Goal: Information Seeking & Learning: Learn about a topic

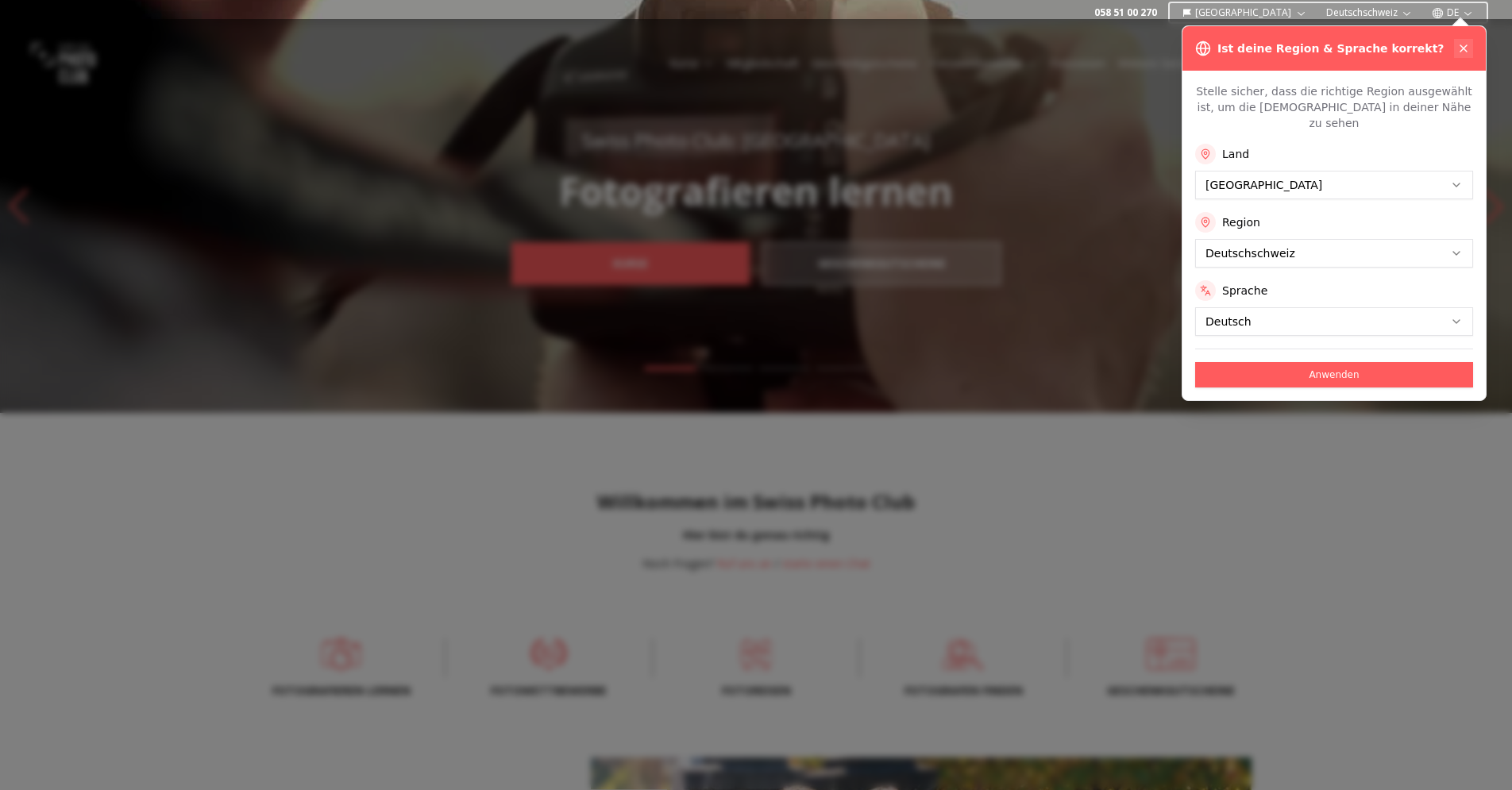
click at [1461, 46] on icon at bounding box center [1463, 48] width 6 height 6
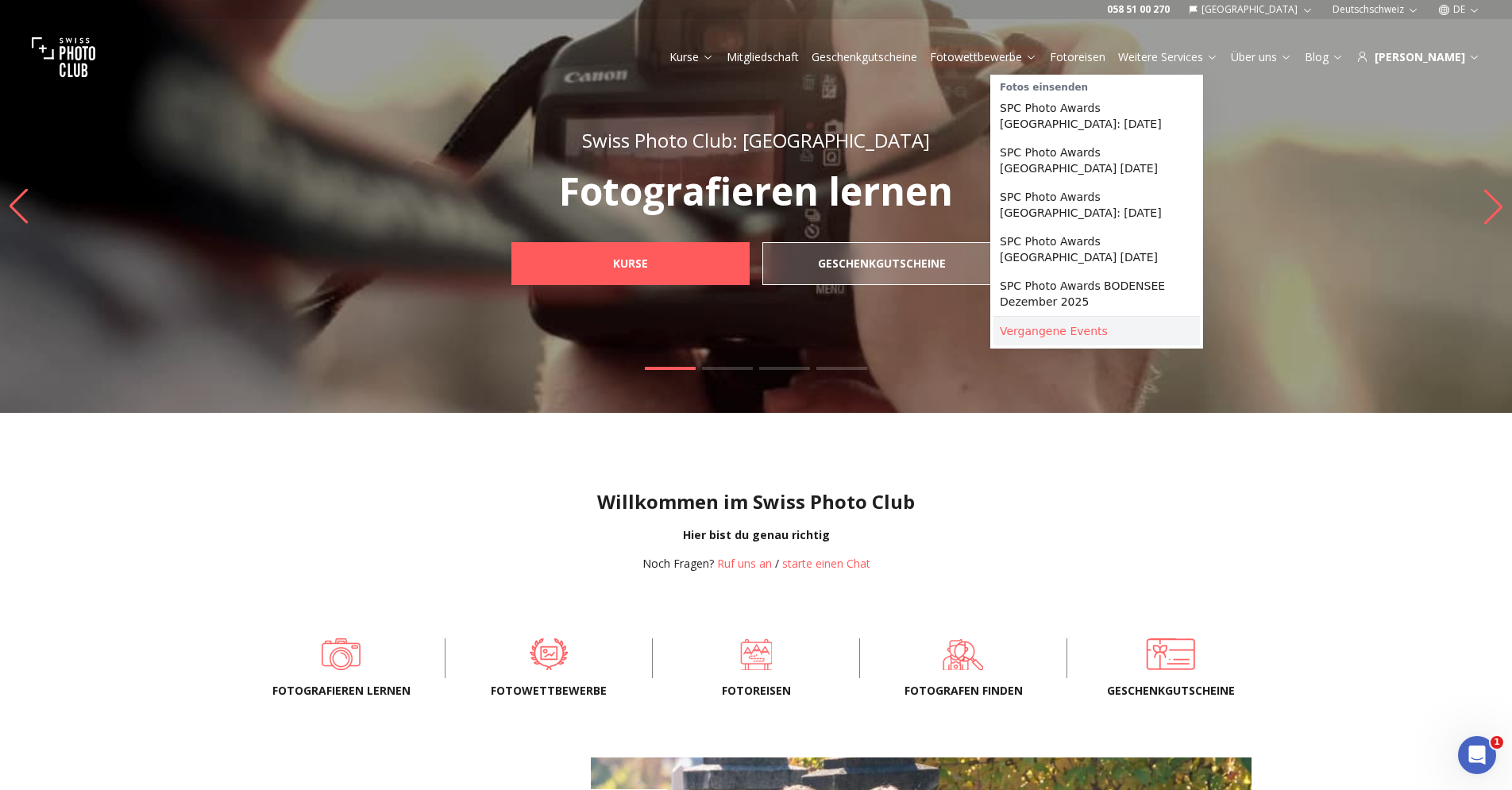
click at [1046, 334] on link "Vergangene Events" at bounding box center [1097, 330] width 207 height 28
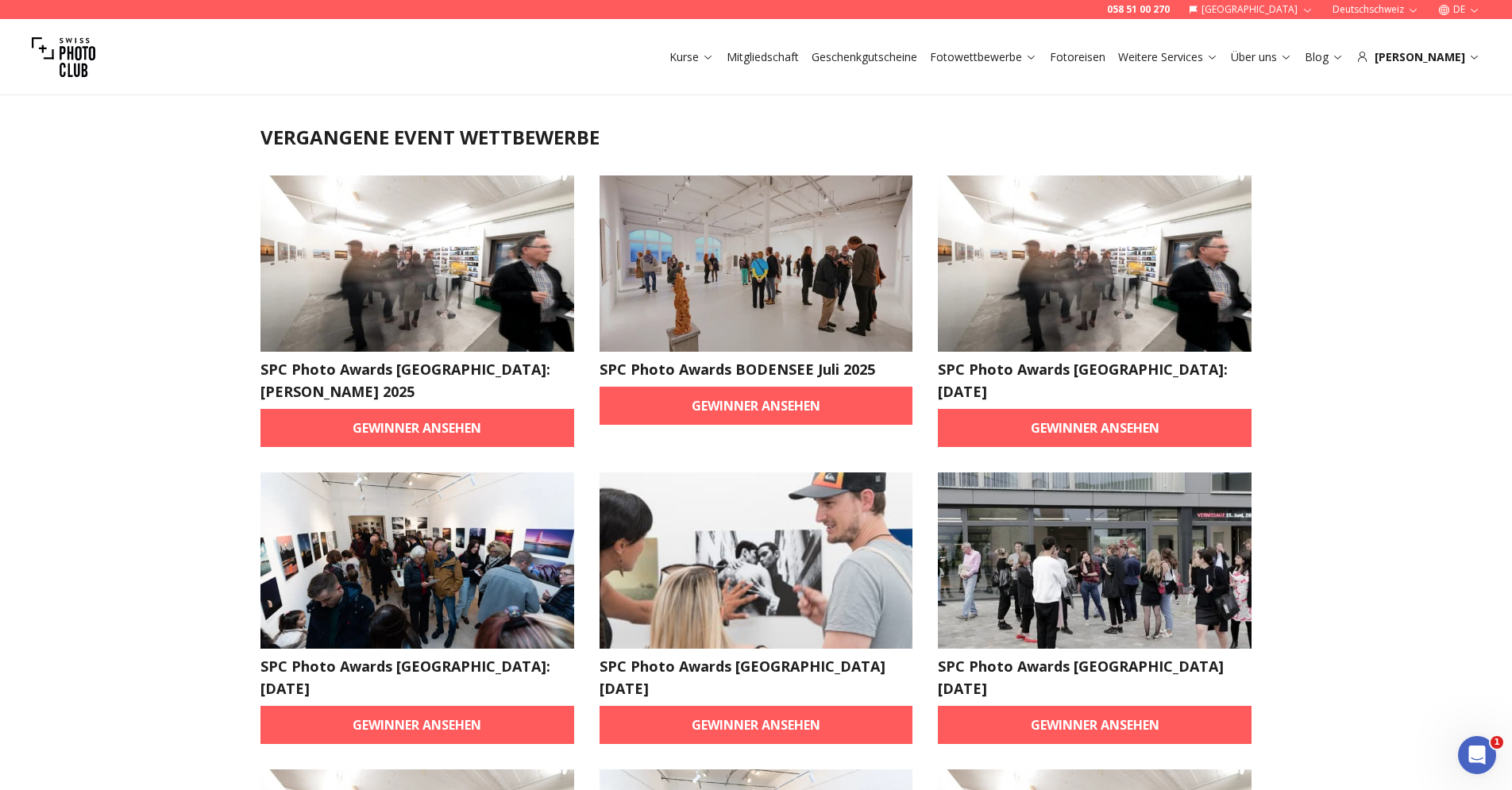
scroll to position [30, 0]
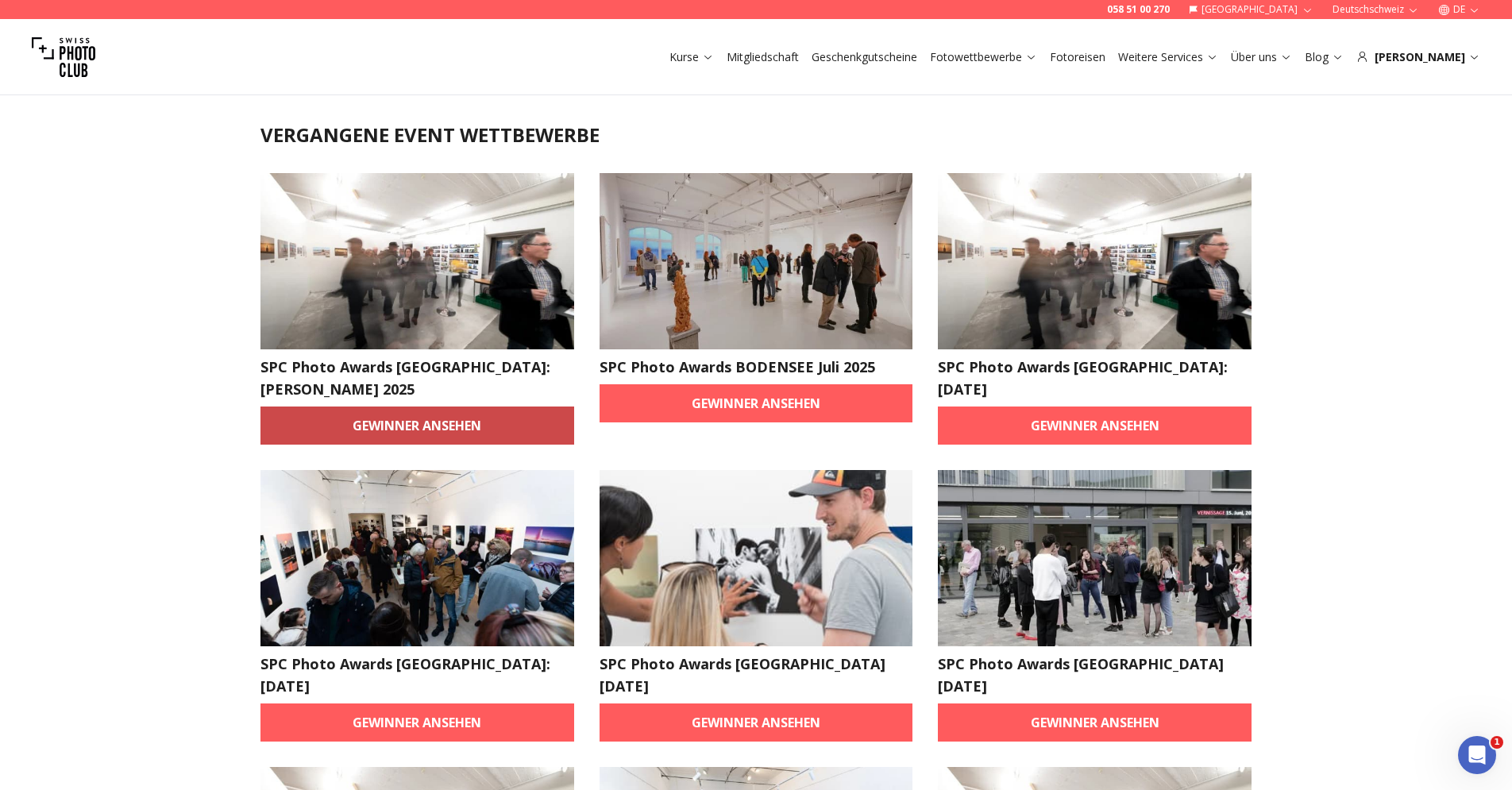
click at [402, 406] on link "Gewinner ansehen" at bounding box center [417, 425] width 314 height 38
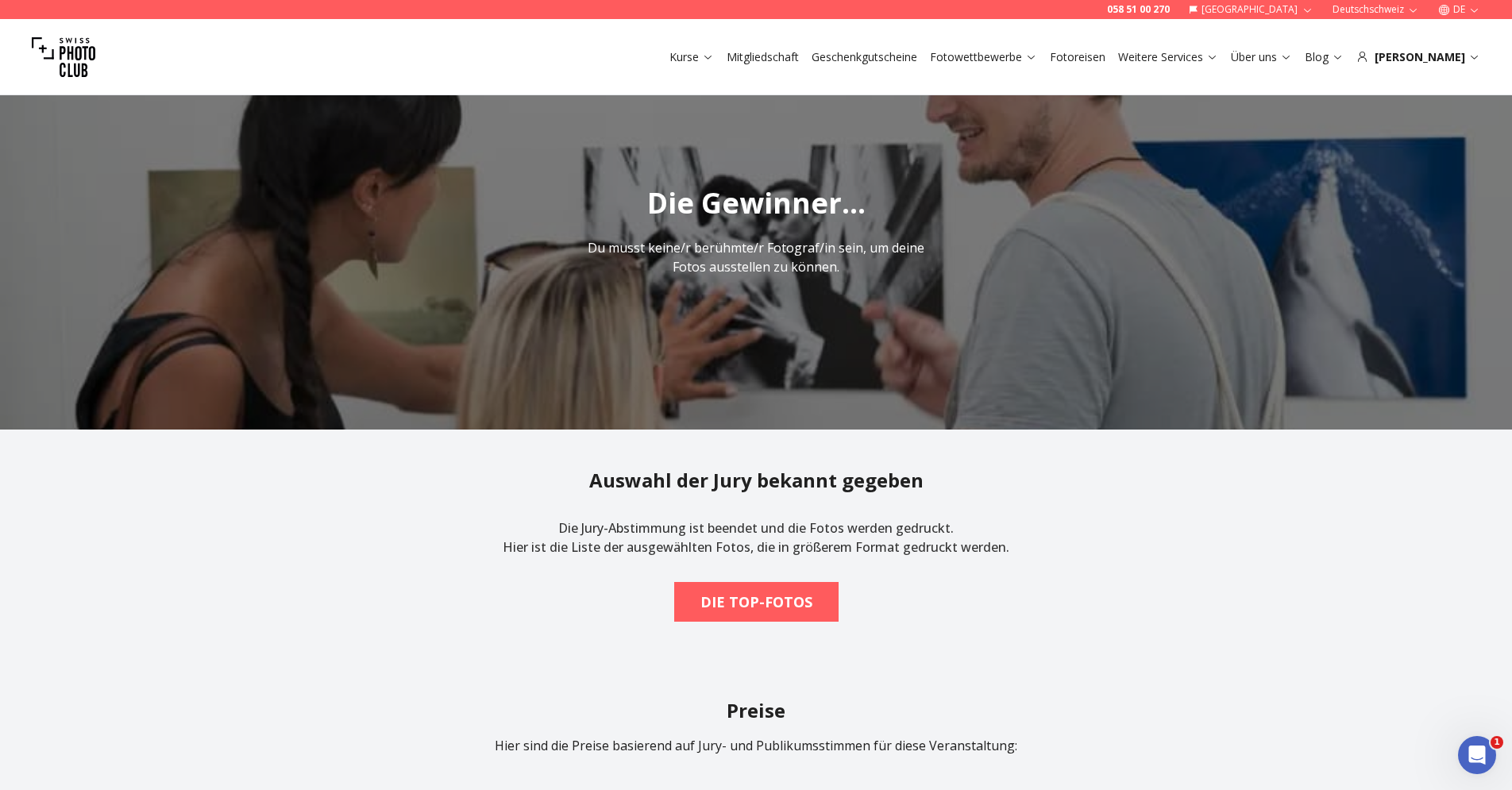
scroll to position [41, 0]
click at [775, 596] on b "DIE TOP-FOTOS" at bounding box center [756, 603] width 112 height 22
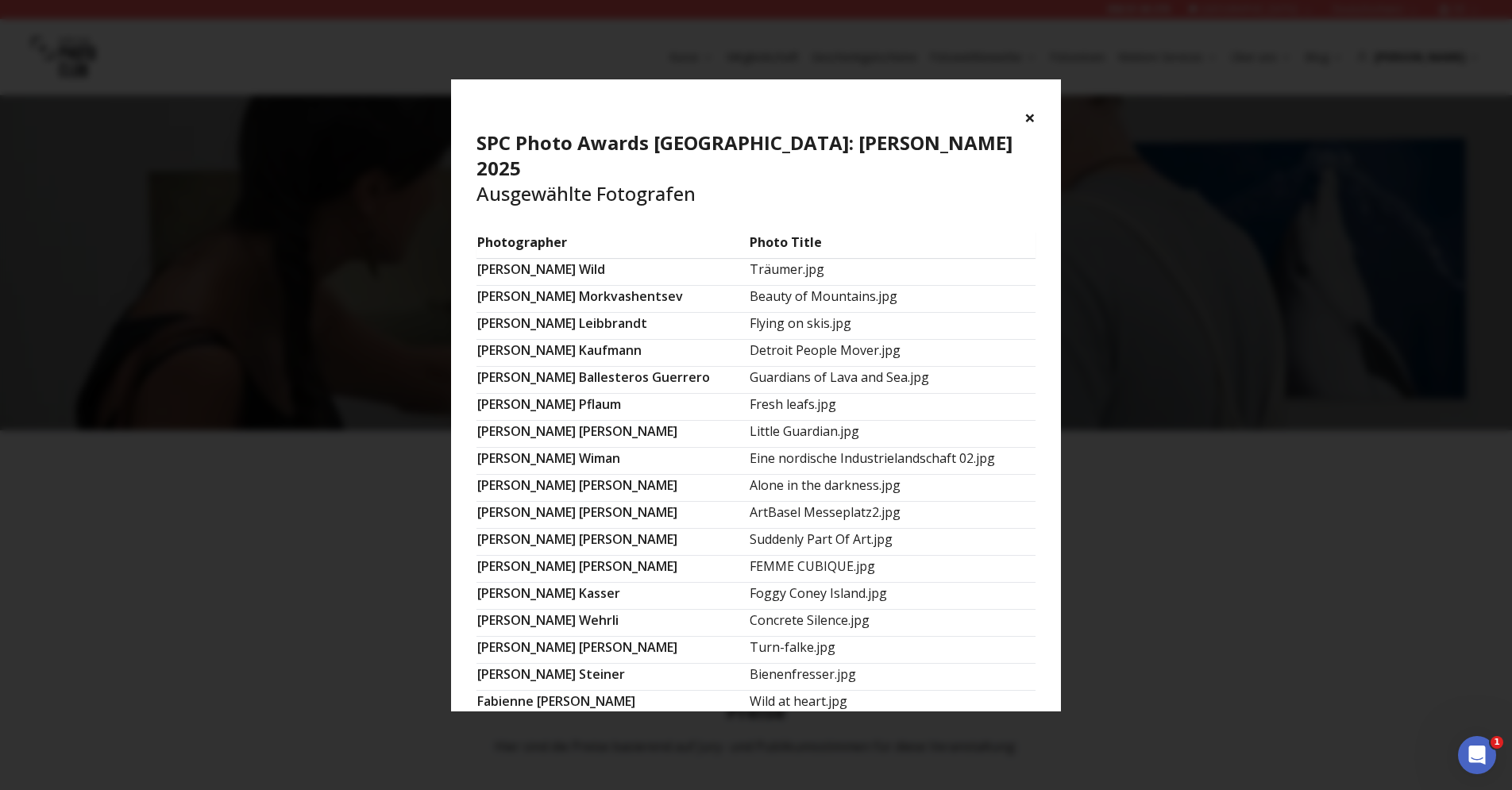
click at [1030, 117] on button "×" at bounding box center [1030, 118] width 11 height 26
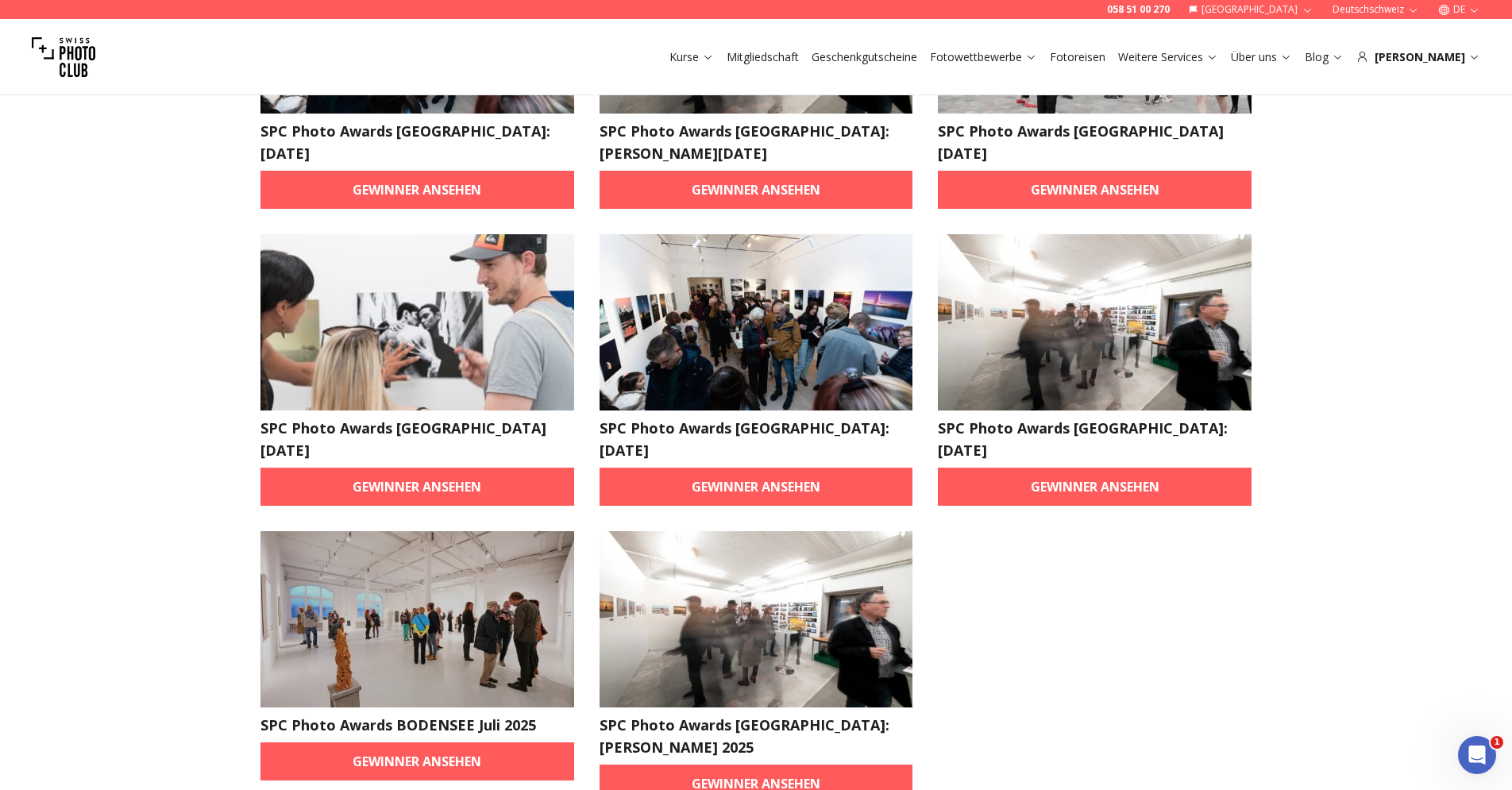
scroll to position [1757, 0]
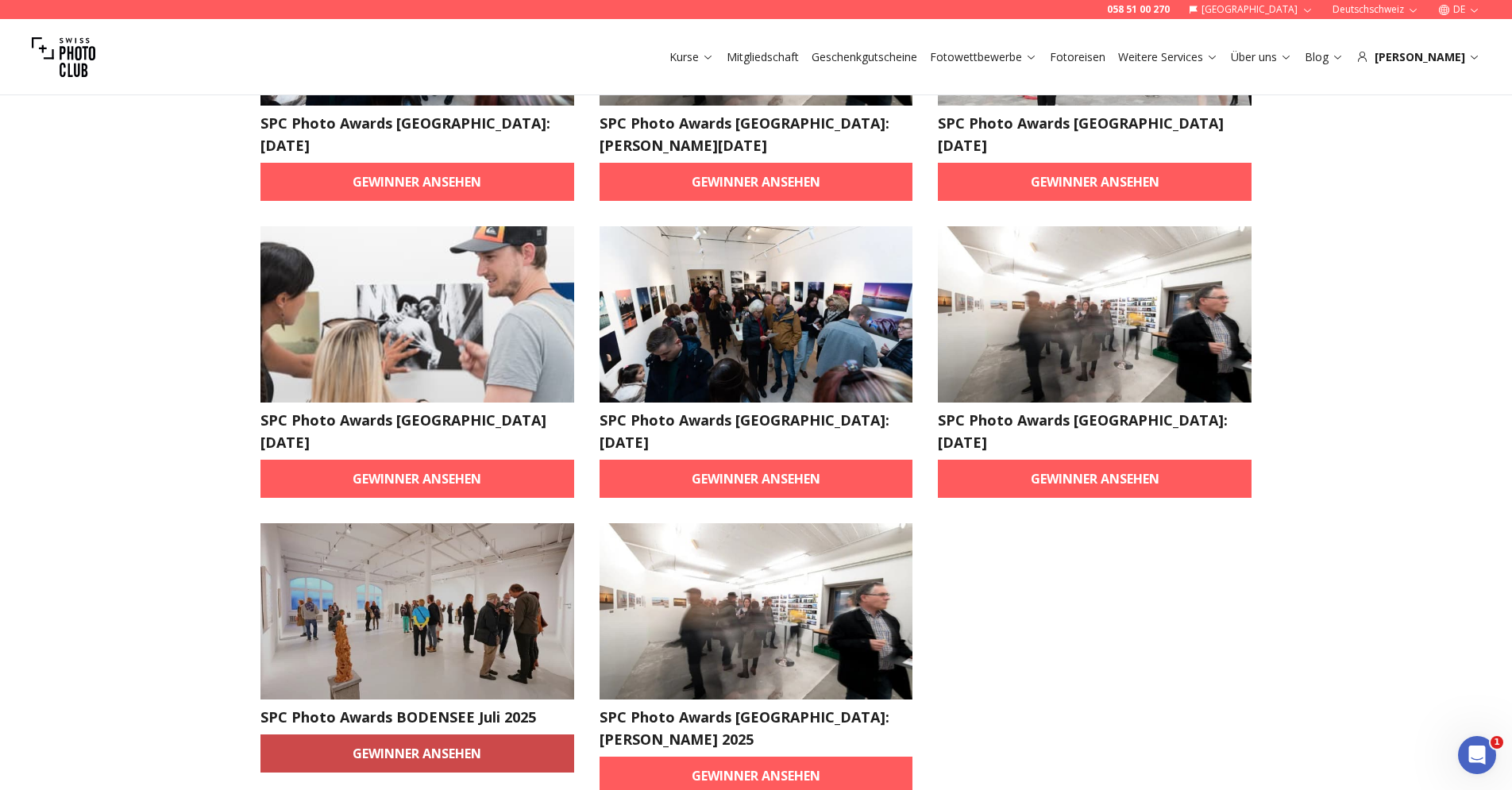
click at [440, 734] on link "Gewinner ansehen" at bounding box center [417, 753] width 314 height 38
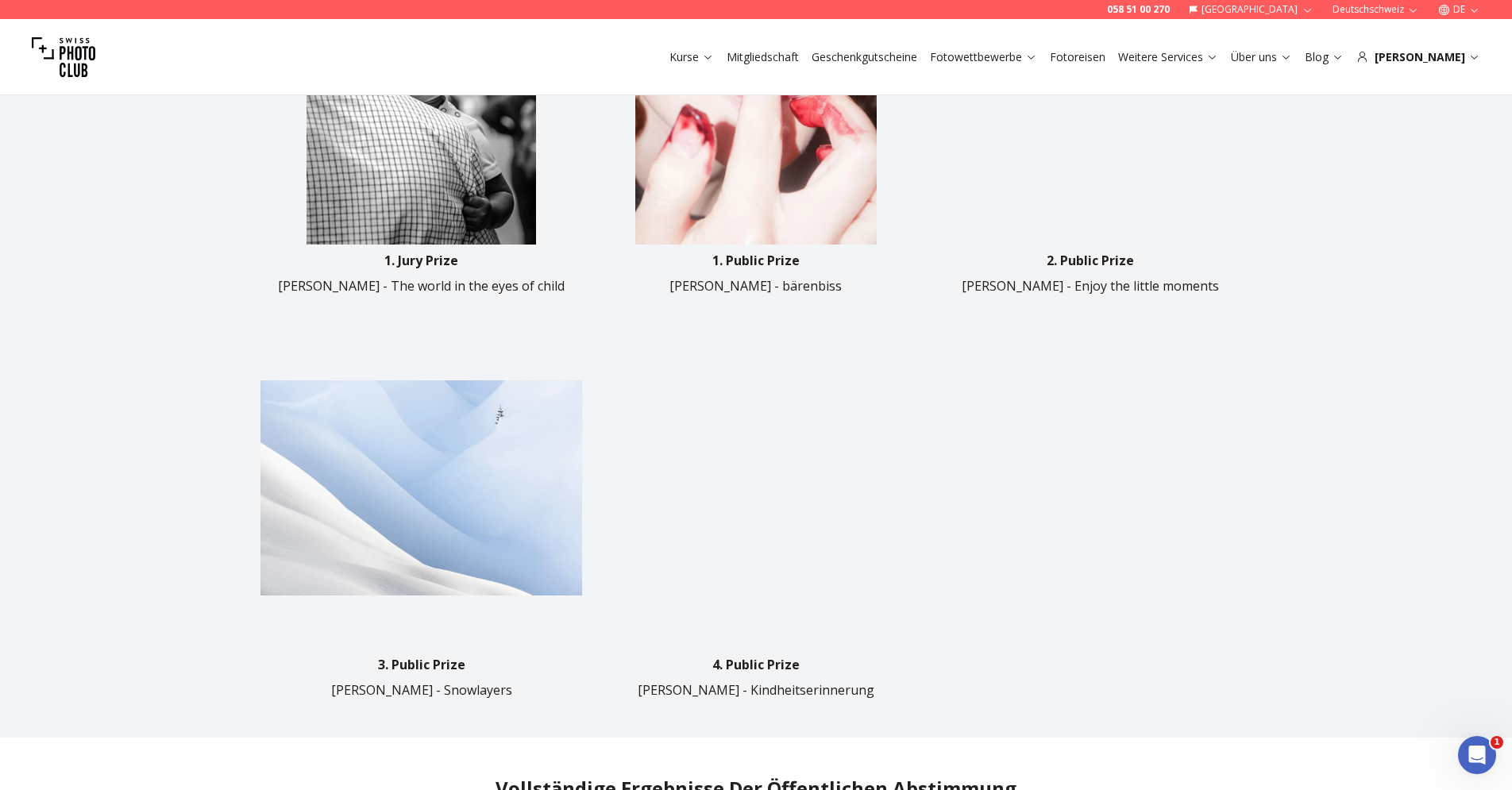
scroll to position [772, 0]
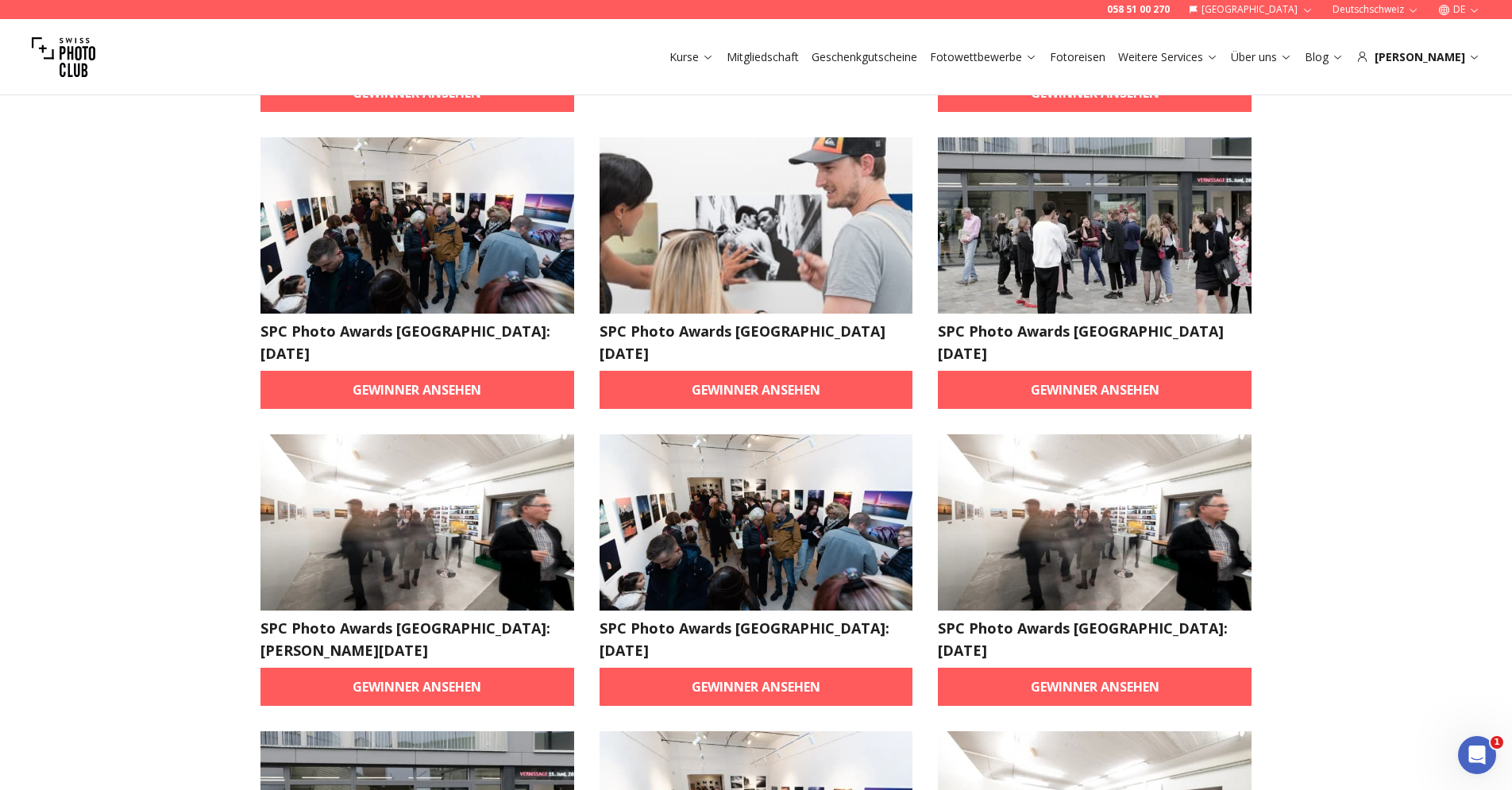
scroll to position [359, 0]
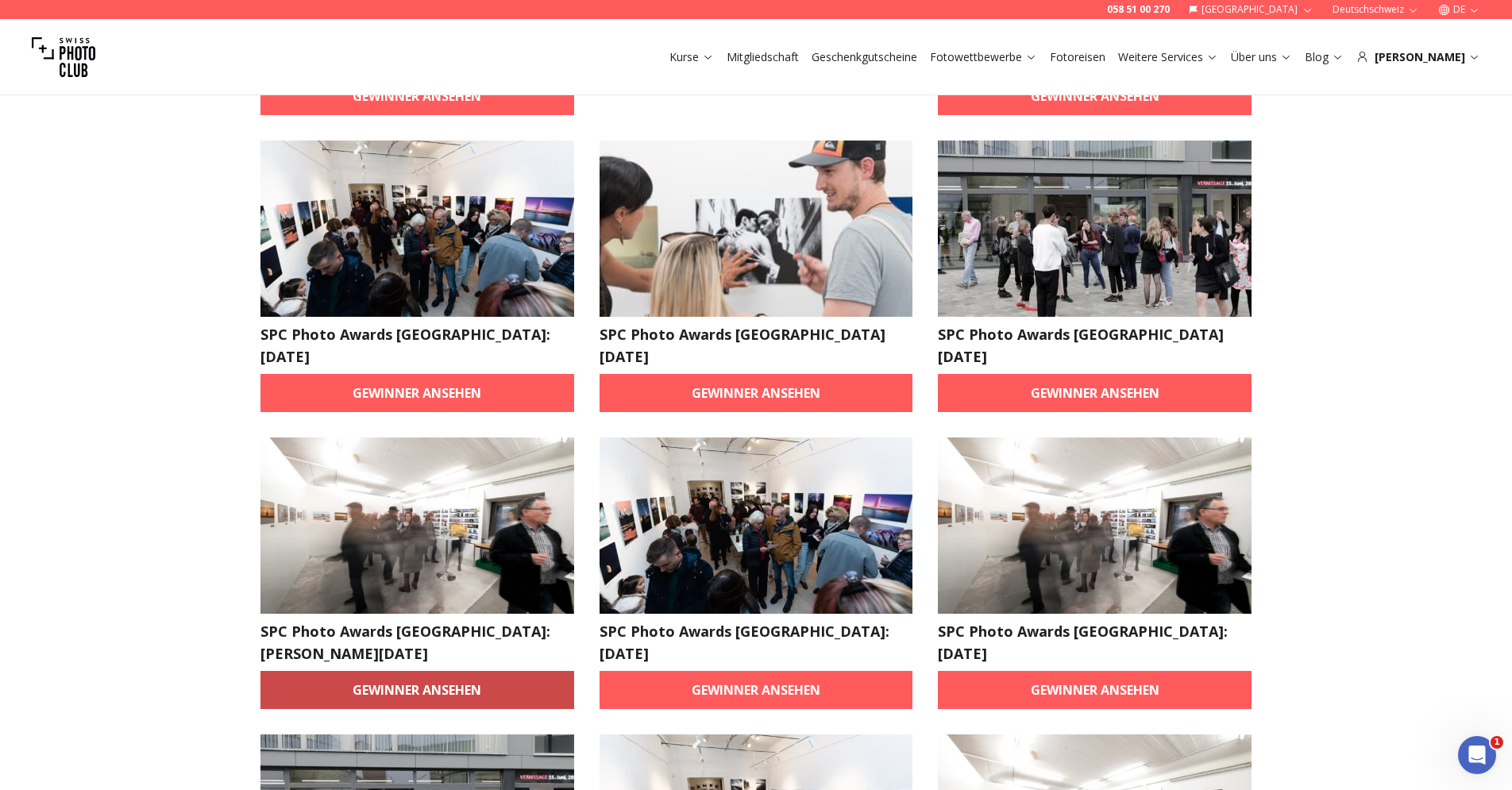
click at [456, 670] on link "Gewinner ansehen" at bounding box center [417, 689] width 314 height 38
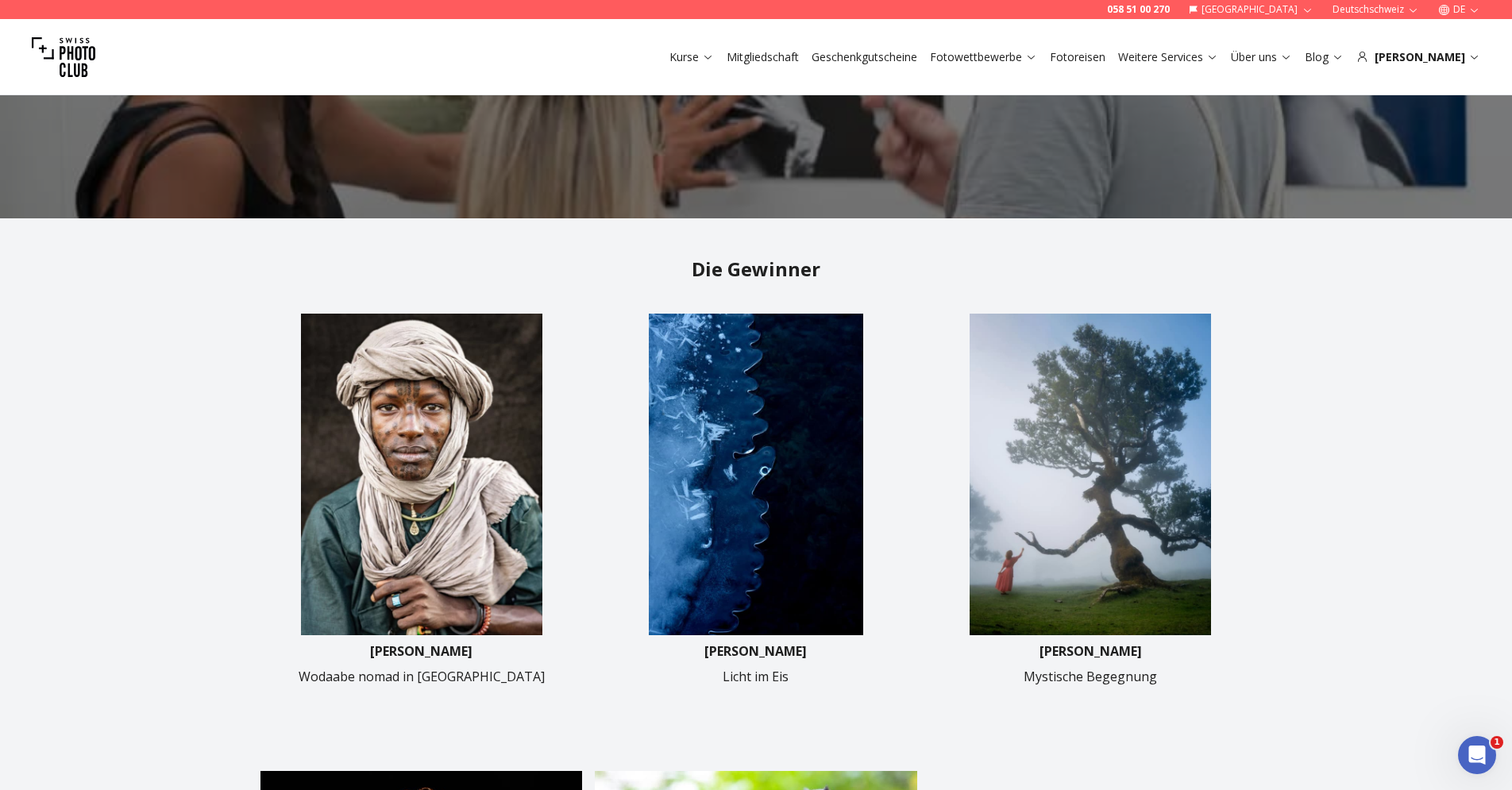
scroll to position [253, 0]
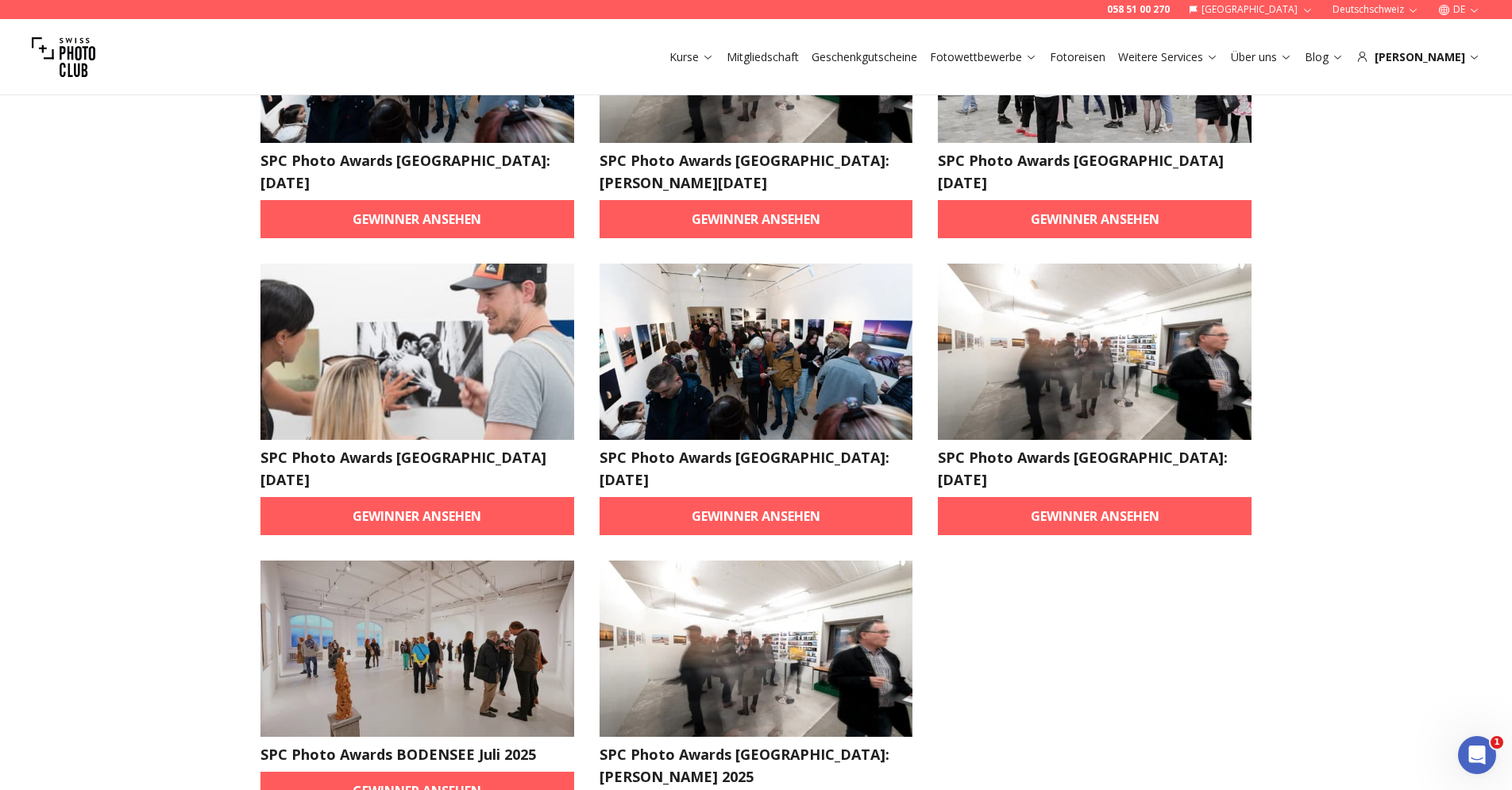
scroll to position [1740, 0]
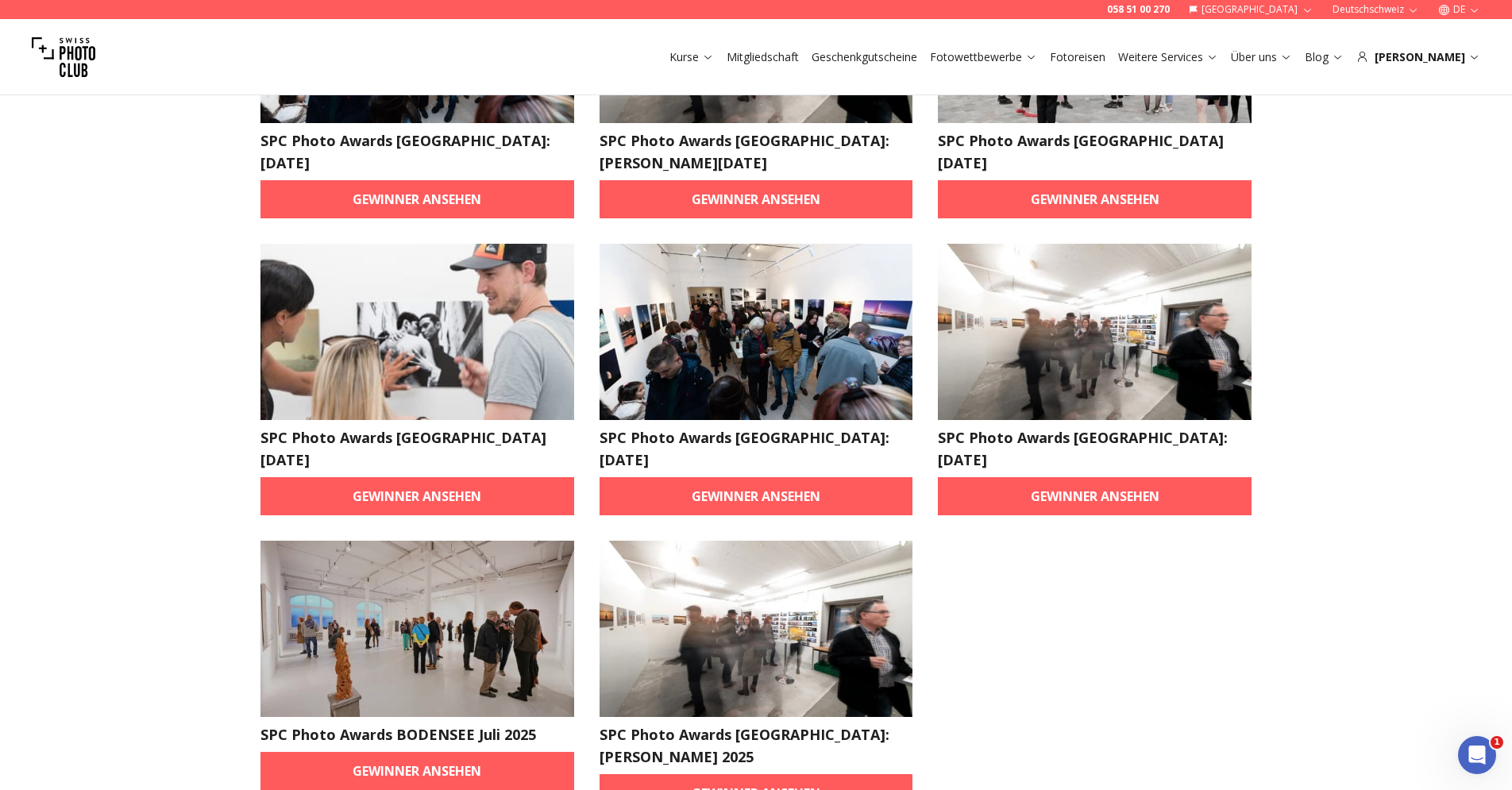
click at [1067, 243] on img at bounding box center [1094, 331] width 314 height 176
click at [1094, 477] on link "Gewinner ansehen" at bounding box center [1094, 496] width 314 height 38
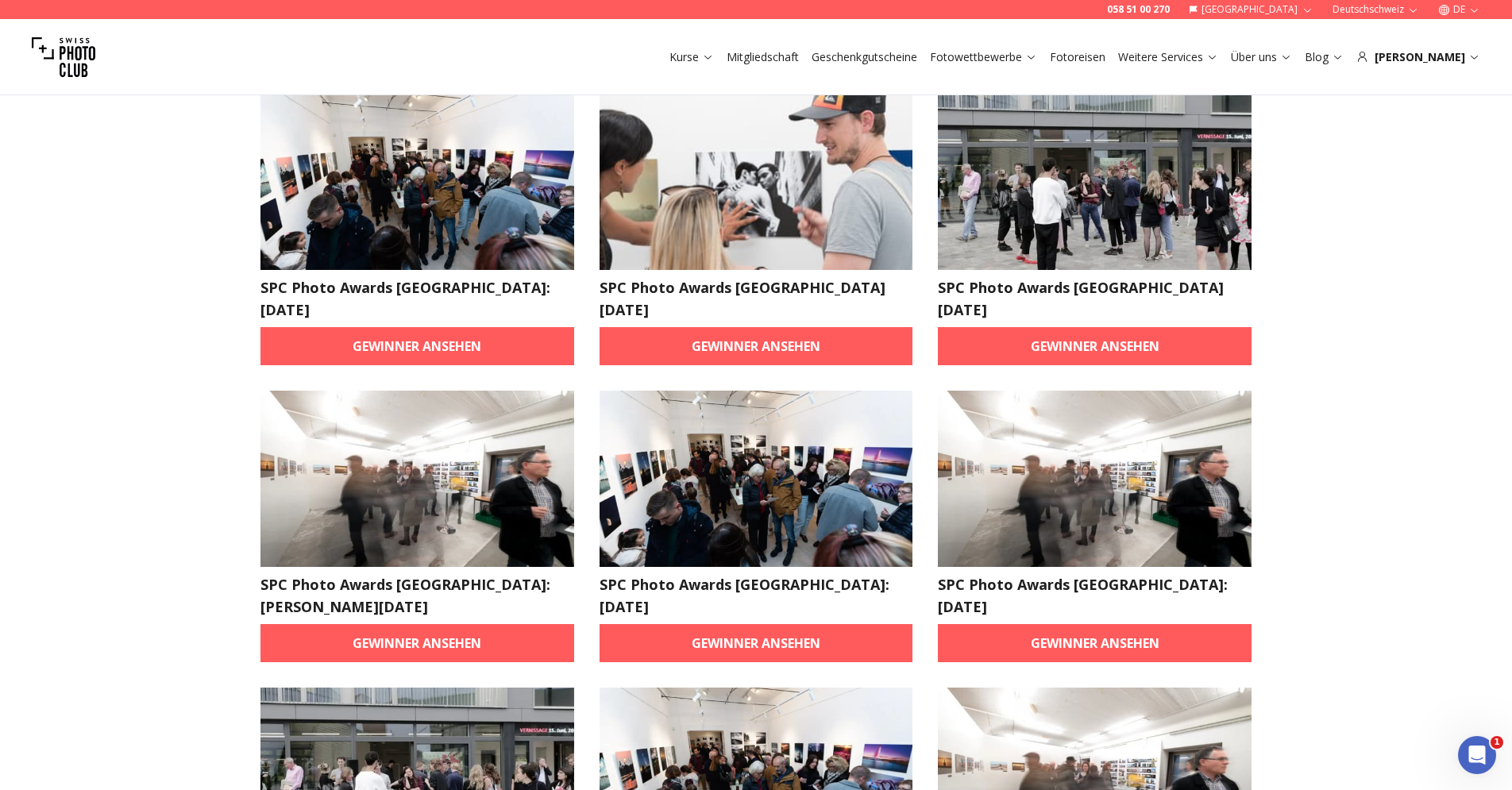
scroll to position [408, 0]
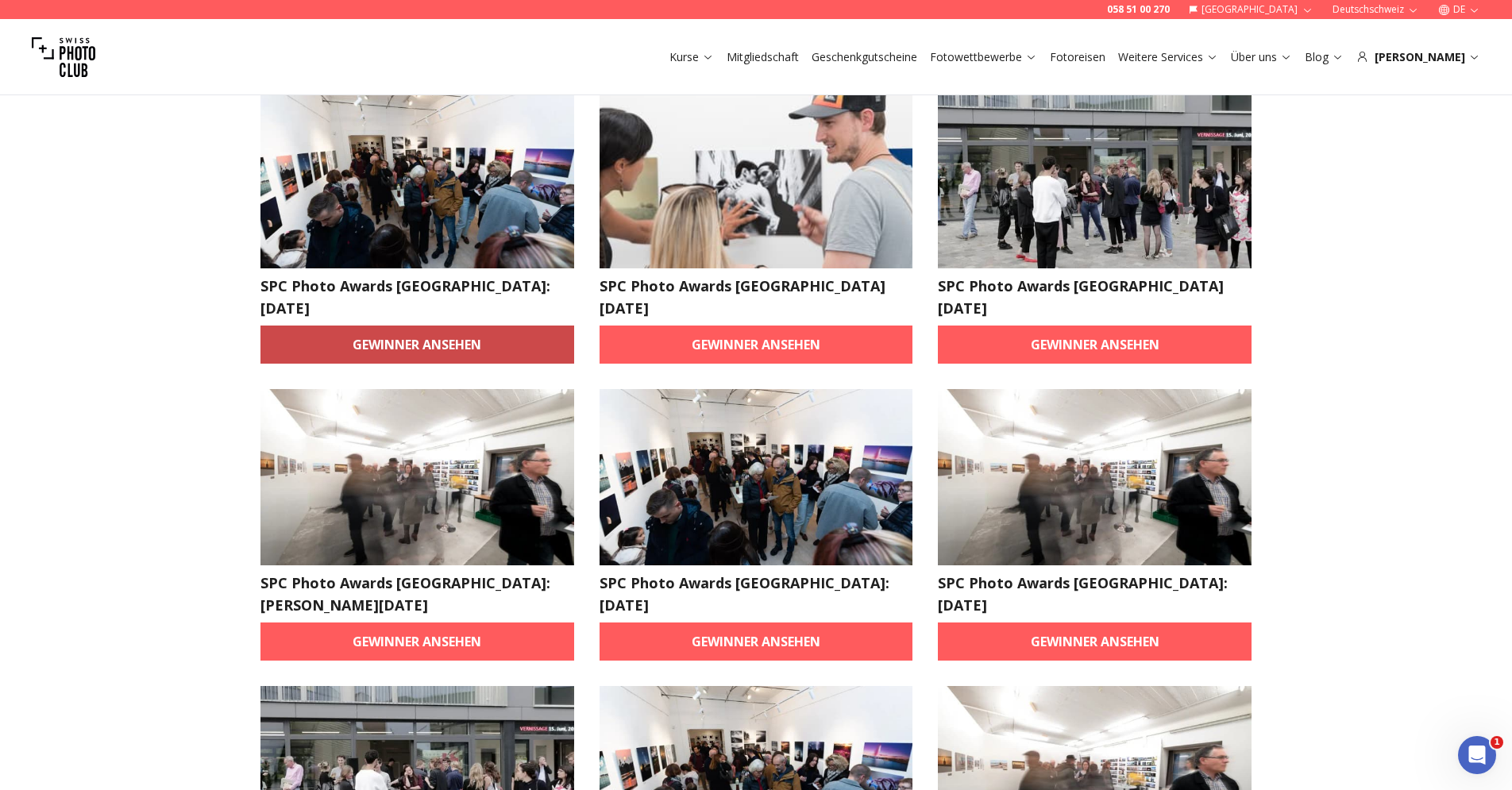
click at [475, 326] on link "Gewinner ansehen" at bounding box center [417, 345] width 314 height 38
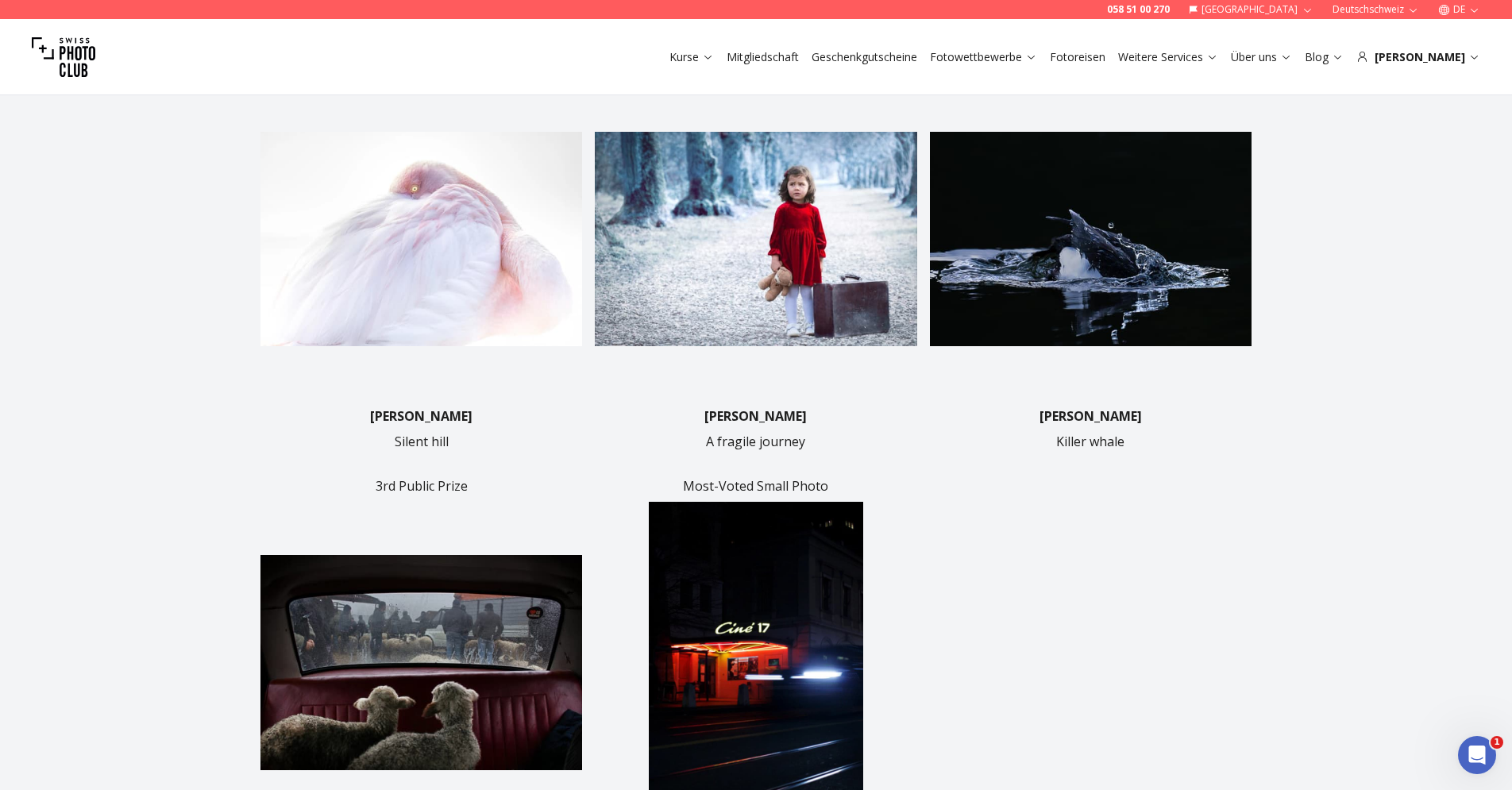
scroll to position [505, 0]
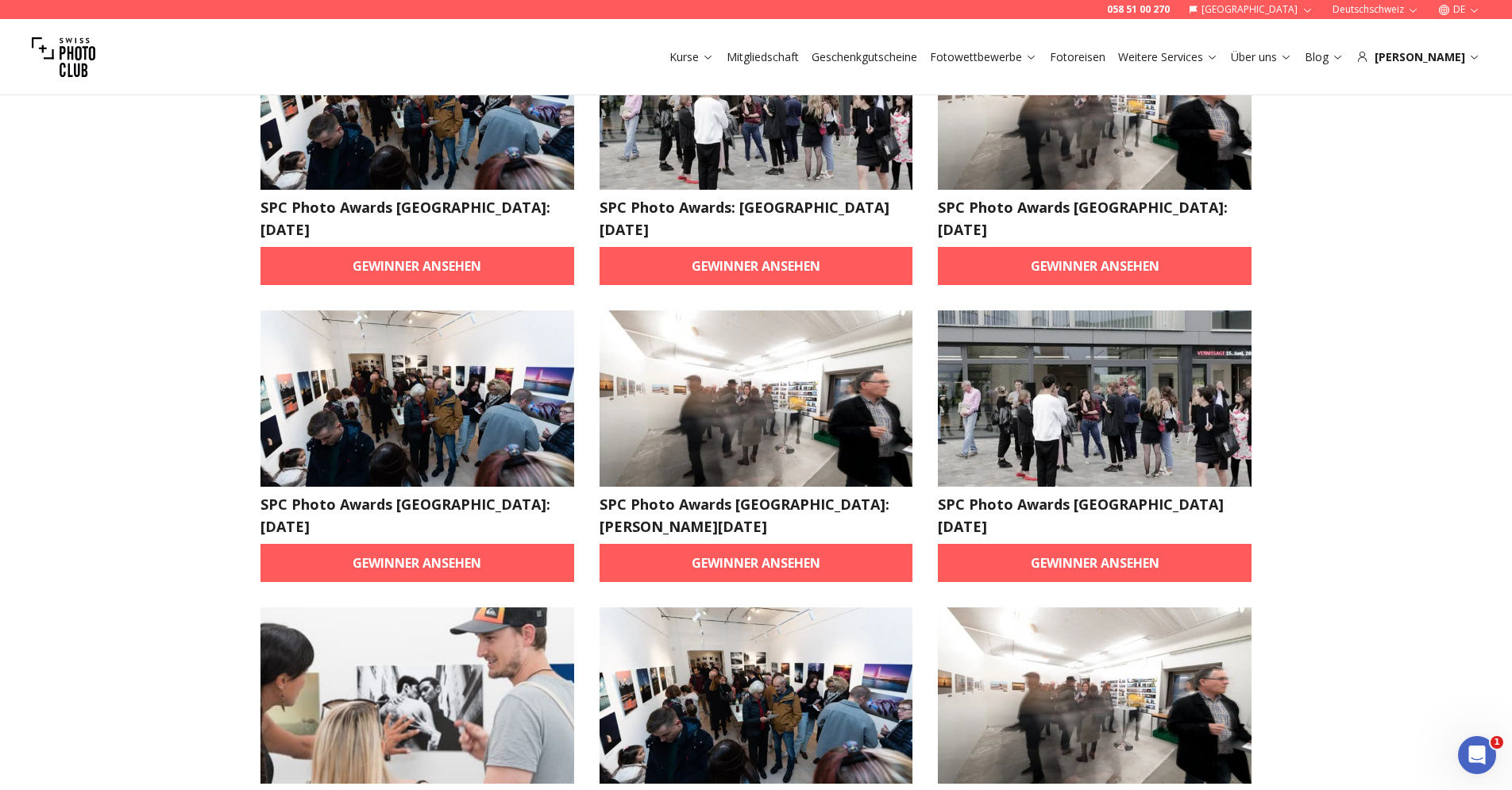
scroll to position [1380, 0]
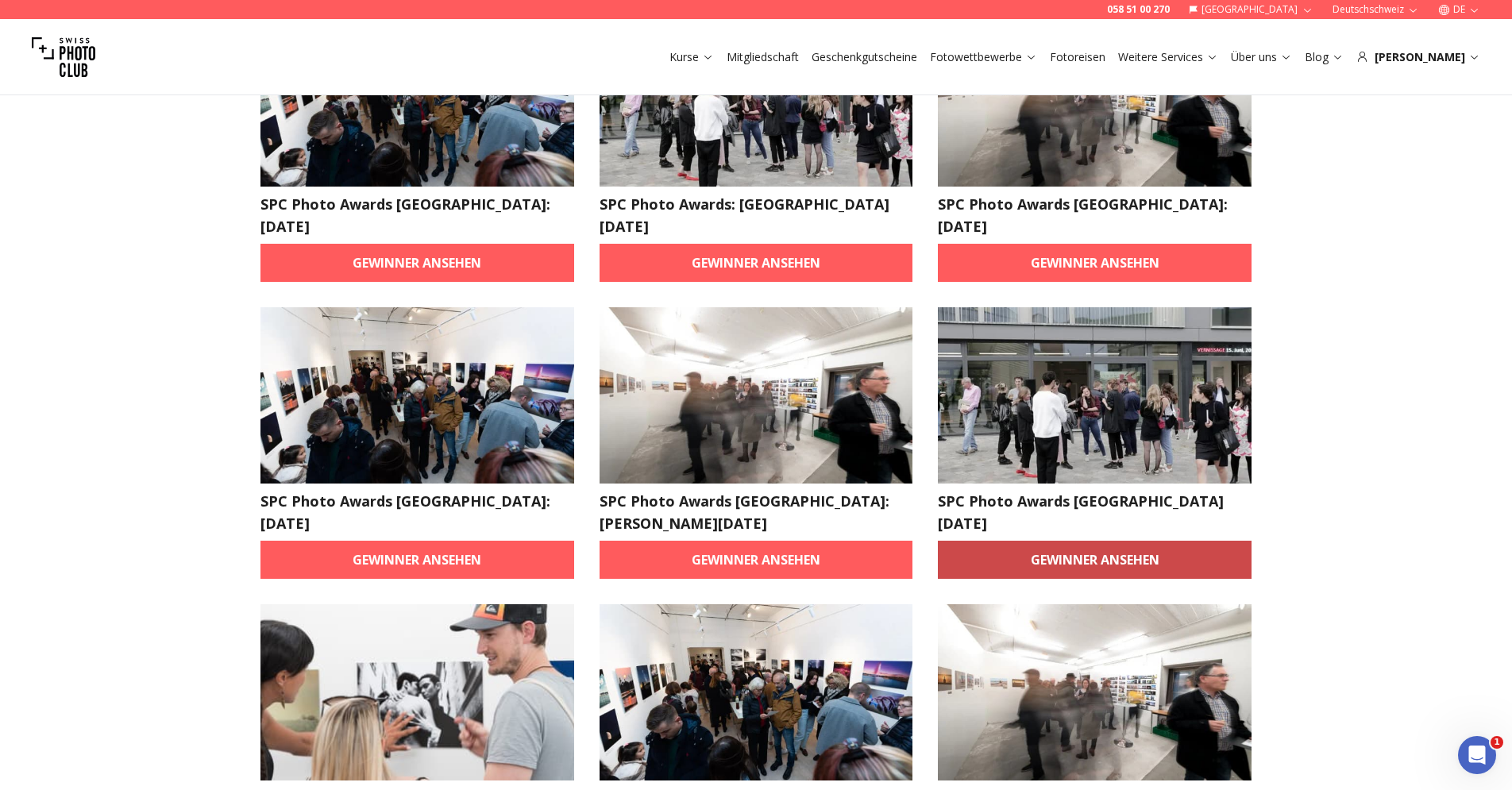
click at [1102, 540] on link "Gewinner ansehen" at bounding box center [1094, 560] width 314 height 38
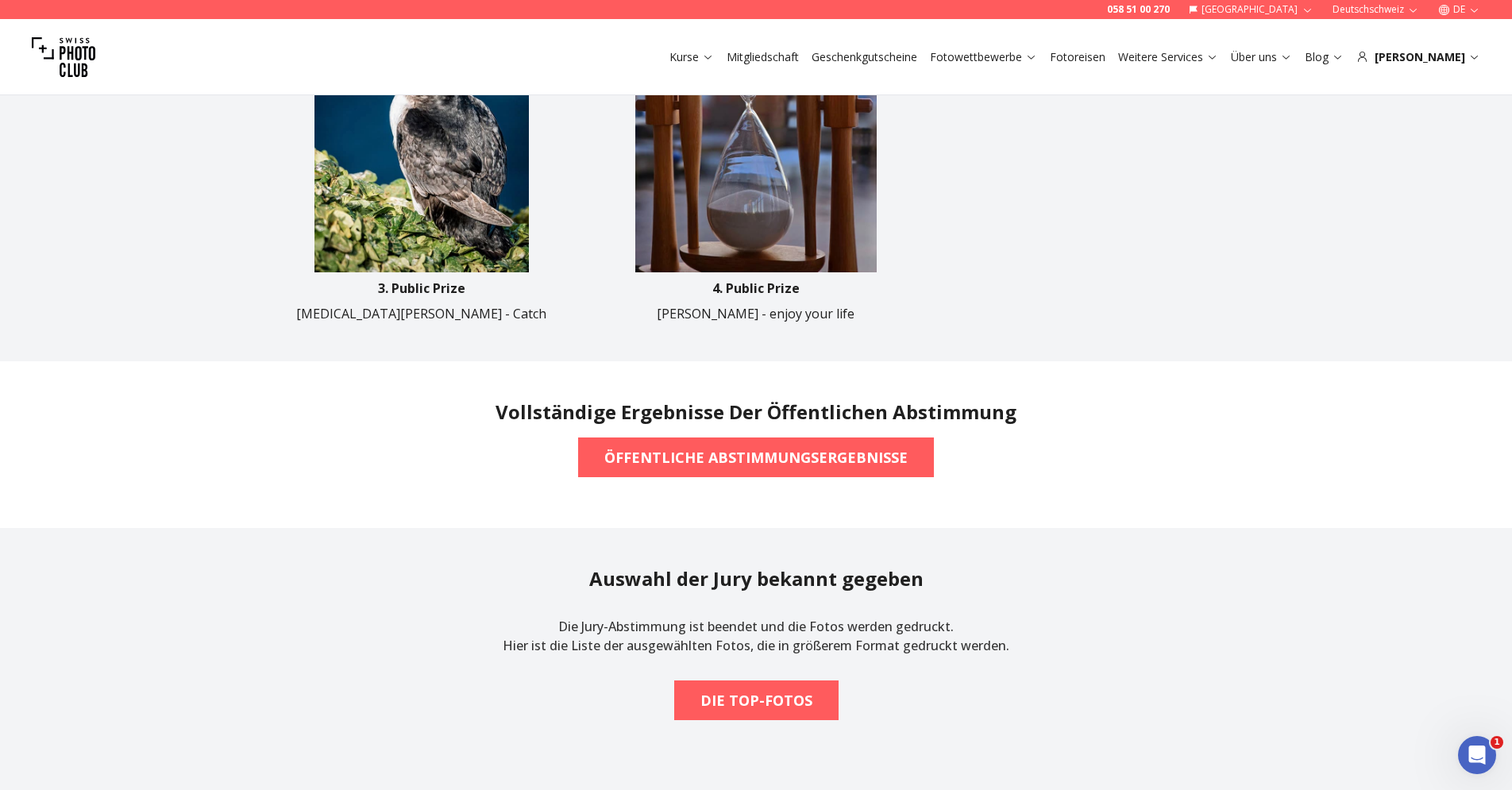
scroll to position [1196, 0]
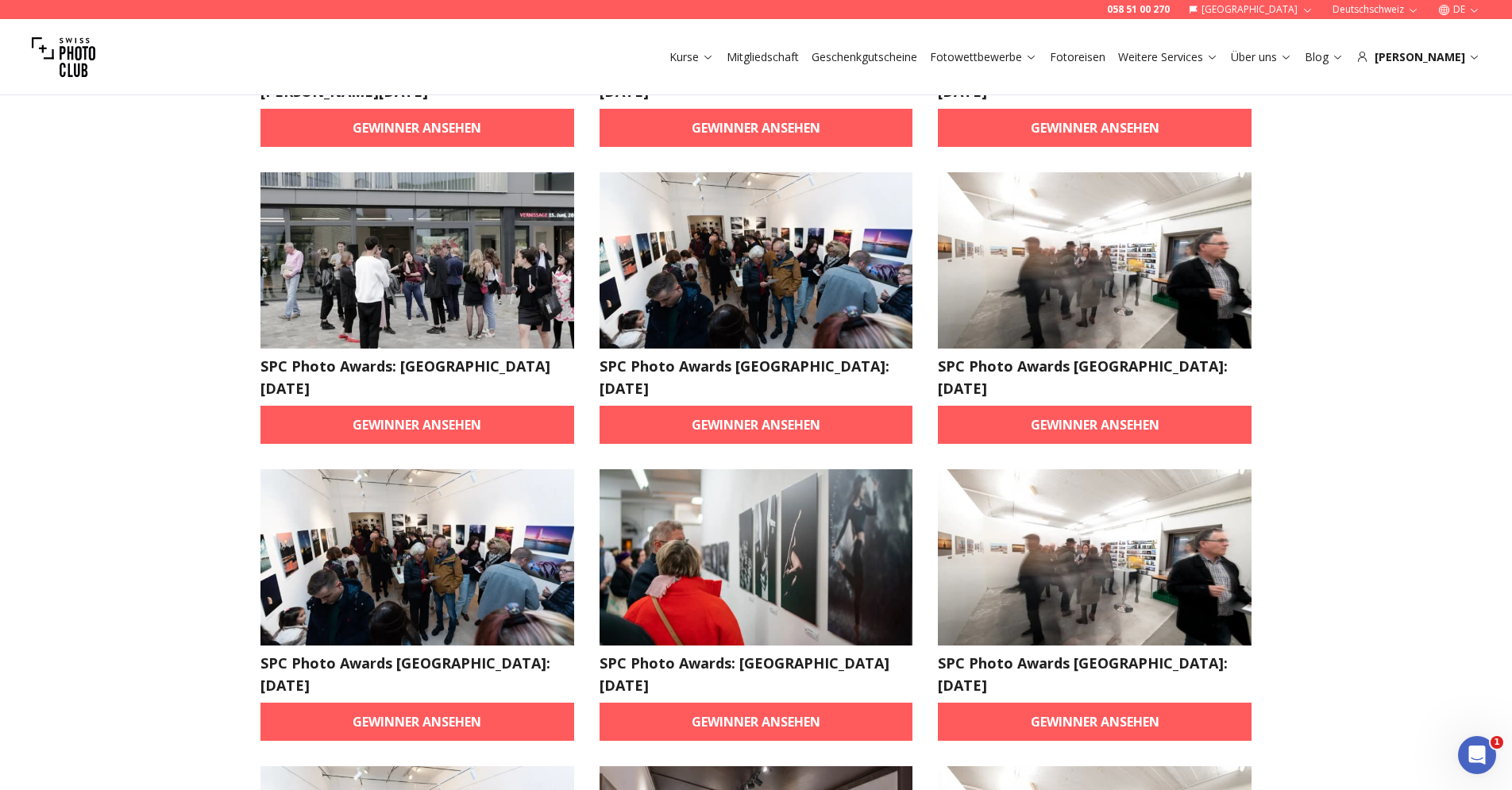
scroll to position [923, 0]
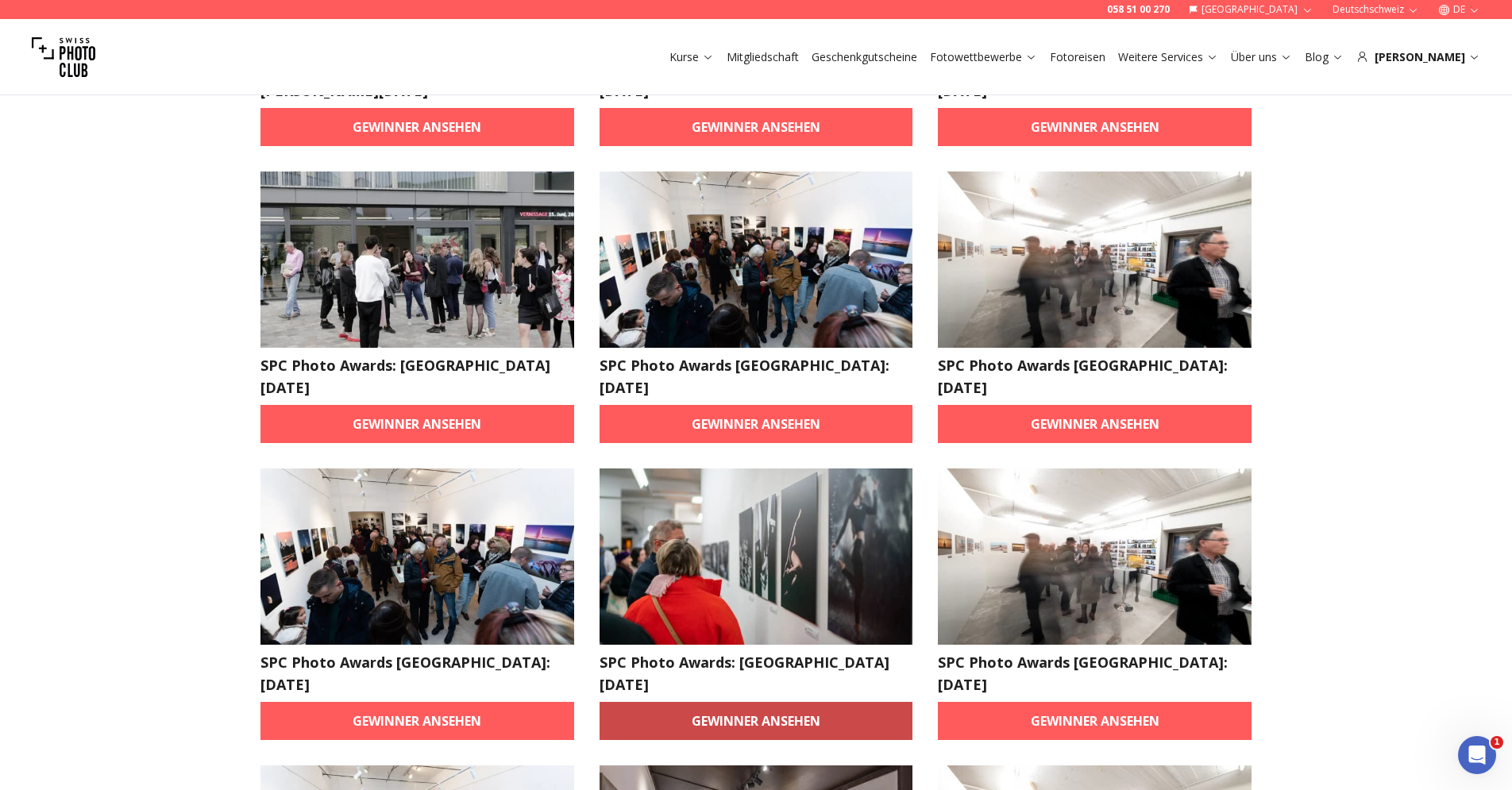
click at [754, 701] on link "Gewinner ansehen" at bounding box center [756, 721] width 314 height 38
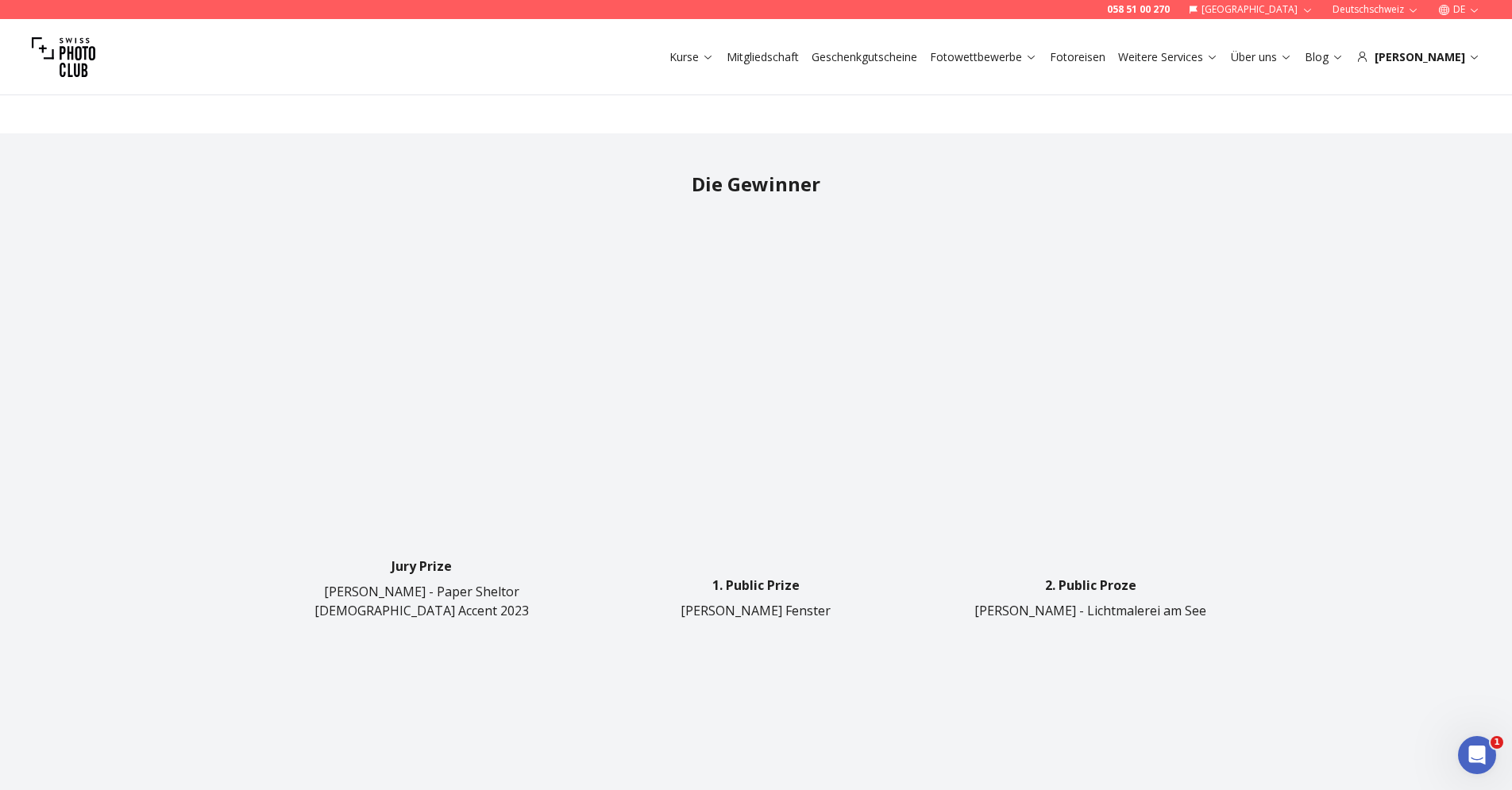
scroll to position [297, 0]
